Goal: Task Accomplishment & Management: Manage account settings

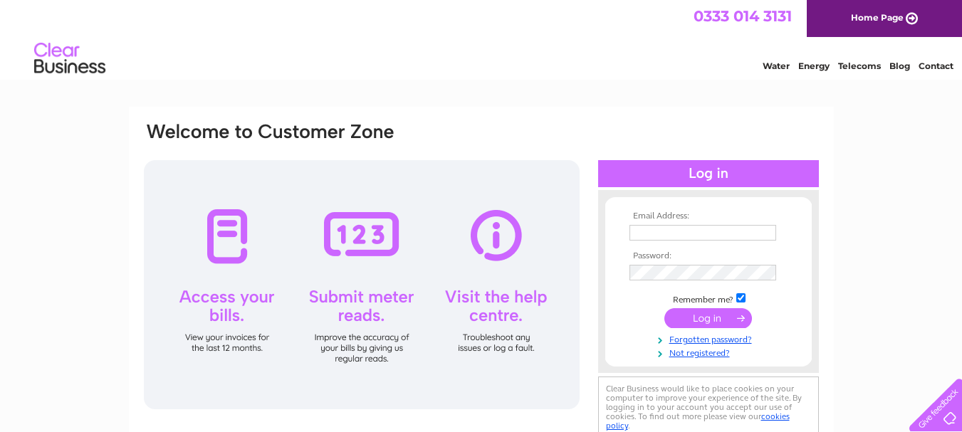
click at [229, 238] on div at bounding box center [362, 284] width 436 height 249
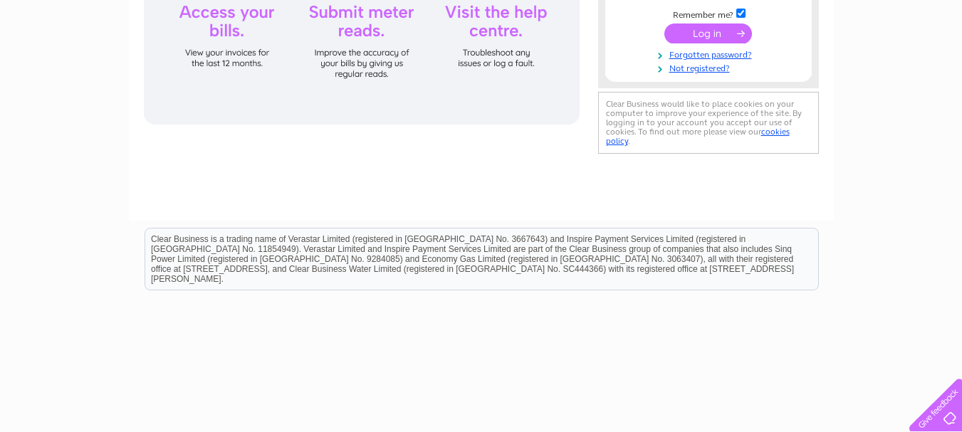
scroll to position [327, 0]
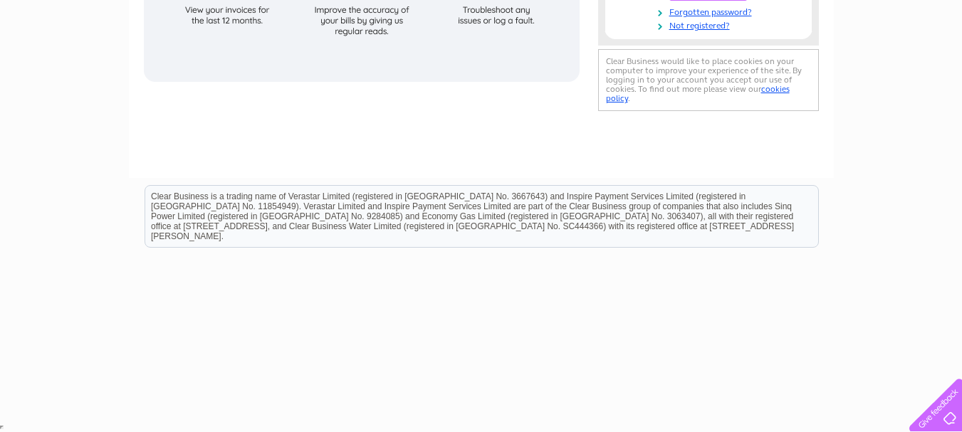
drag, startPoint x: 962, startPoint y: 33, endPoint x: 936, endPoint y: 140, distance: 110.0
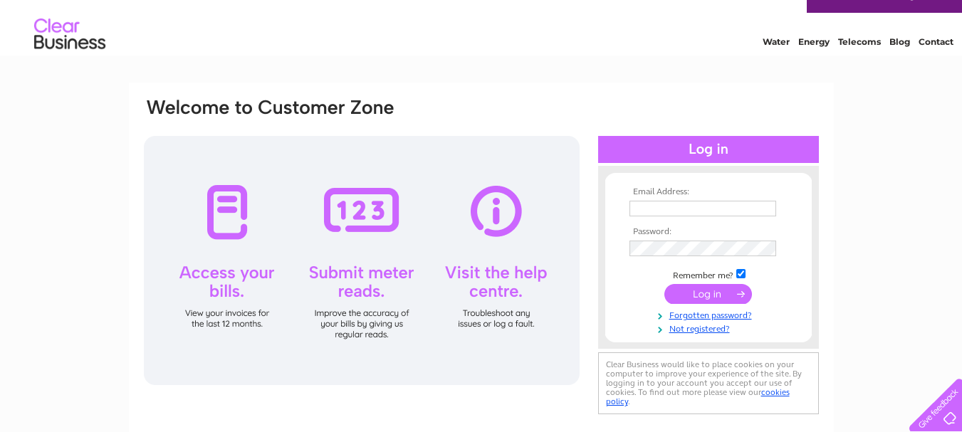
scroll to position [20, 0]
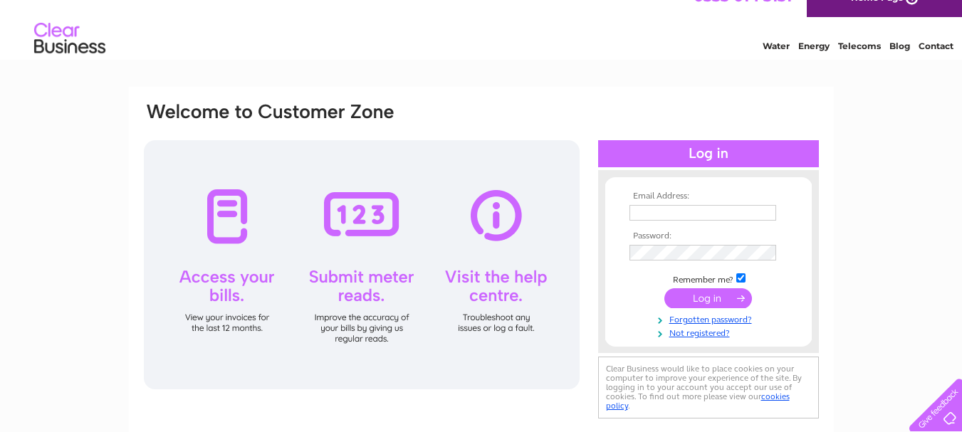
click at [219, 210] on div at bounding box center [362, 264] width 436 height 249
click at [631, 207] on input "text" at bounding box center [703, 213] width 148 height 17
type input "marytrewin44@gmail.com"
click at [707, 296] on input "submit" at bounding box center [708, 298] width 88 height 20
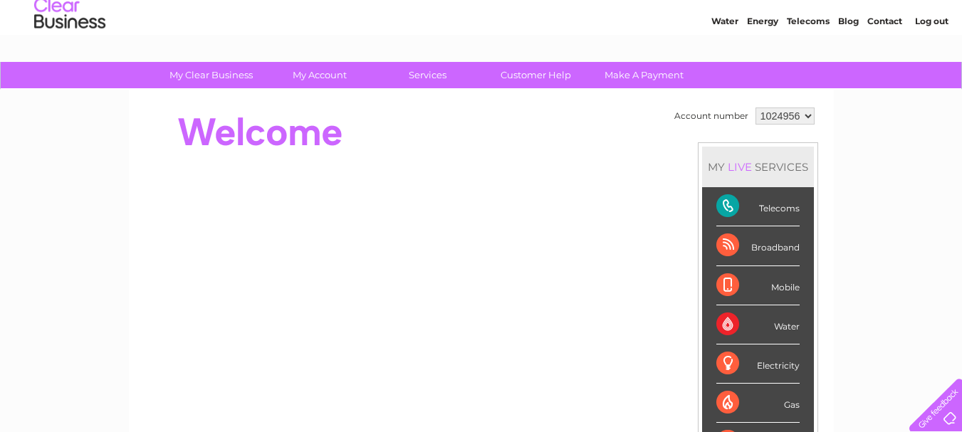
scroll to position [42, 0]
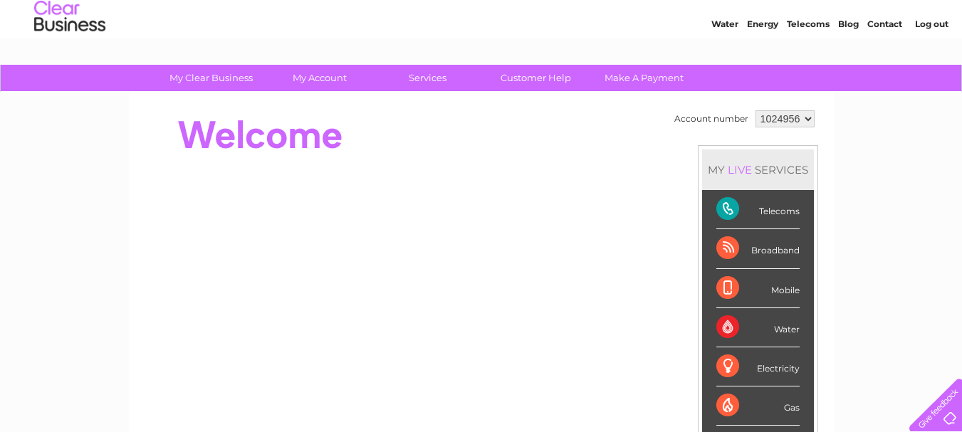
drag, startPoint x: 967, startPoint y: 20, endPoint x: 954, endPoint y: 80, distance: 61.9
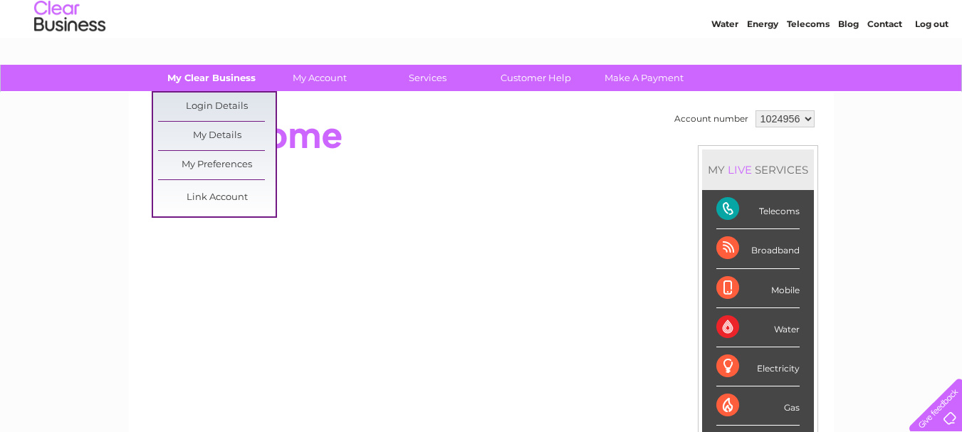
click at [202, 77] on link "My Clear Business" at bounding box center [210, 78] width 117 height 26
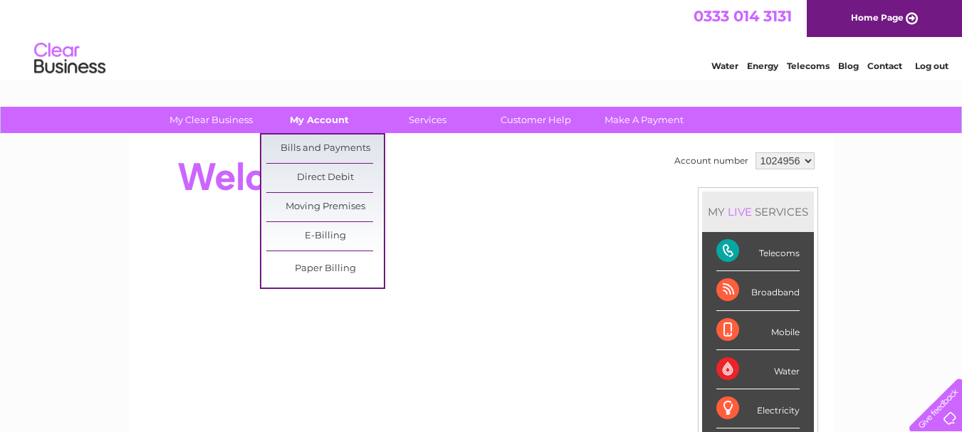
click at [323, 120] on link "My Account" at bounding box center [319, 120] width 117 height 26
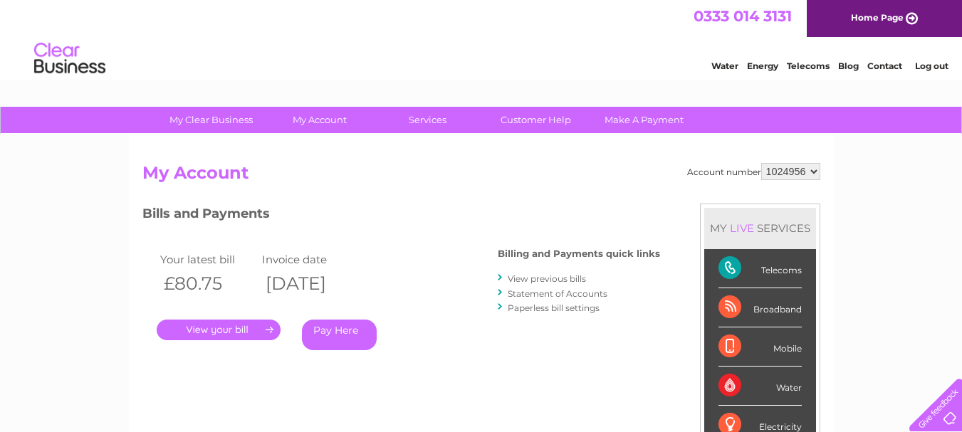
click at [245, 327] on link "." at bounding box center [219, 330] width 124 height 21
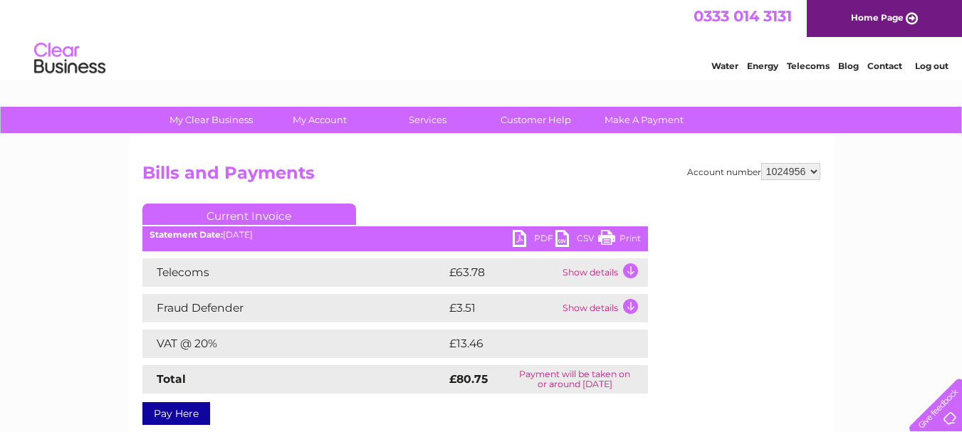
click at [607, 238] on link "Print" at bounding box center [619, 240] width 43 height 21
